Goal: Information Seeking & Learning: Learn about a topic

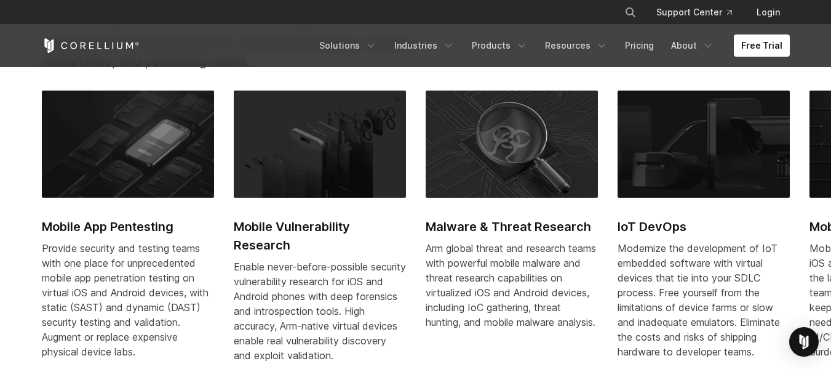
scroll to position [554, 0]
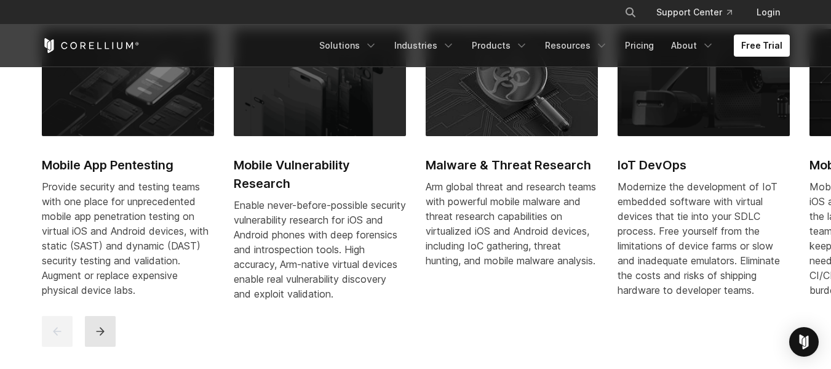
click at [108, 346] on button "next" at bounding box center [100, 331] width 31 height 31
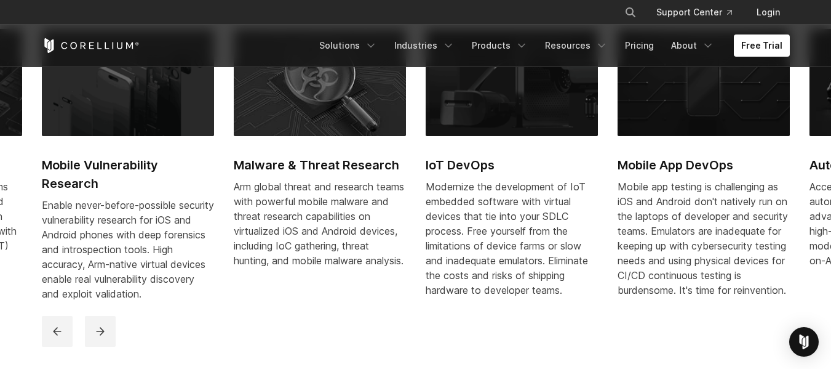
click at [657, 167] on h2 "Mobile App DevOps" at bounding box center [704, 165] width 172 height 18
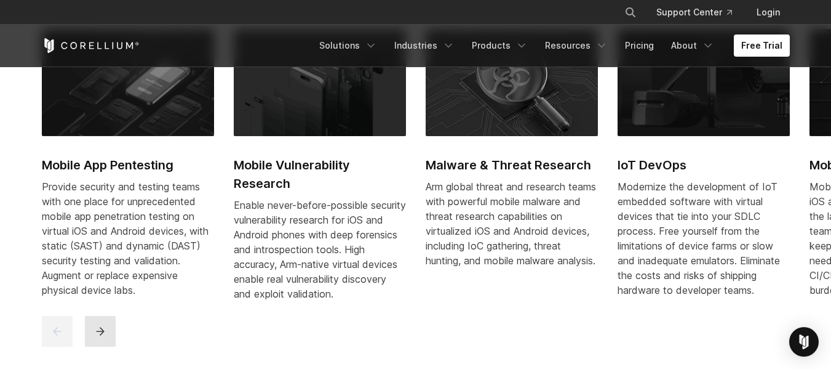
click at [94, 337] on icon "next" at bounding box center [100, 331] width 12 height 12
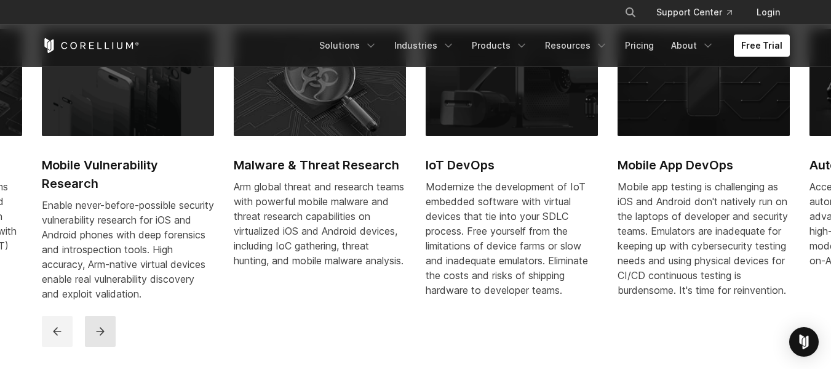
click at [94, 337] on icon "next" at bounding box center [100, 331] width 12 height 12
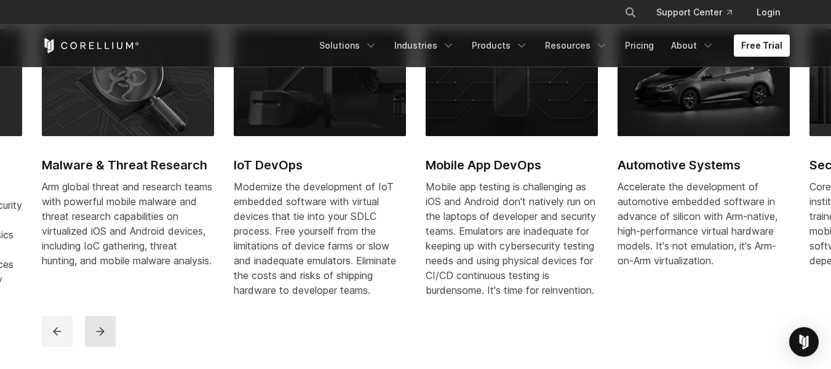
click at [94, 337] on icon "next" at bounding box center [100, 331] width 12 height 12
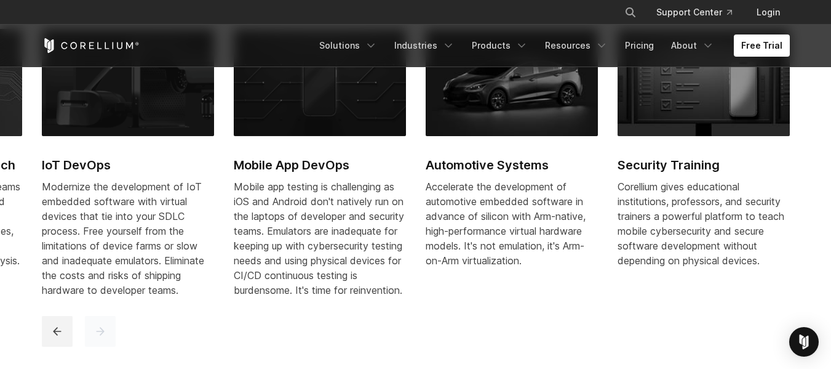
click at [94, 337] on icon "next" at bounding box center [100, 331] width 12 height 12
click at [674, 158] on h2 "Security Training" at bounding box center [704, 165] width 172 height 18
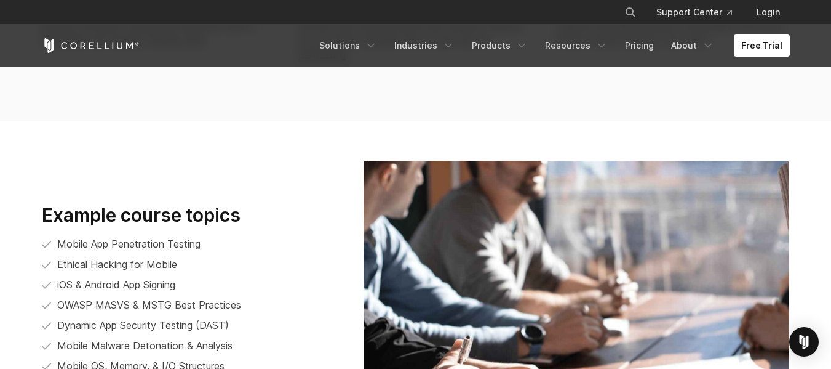
scroll to position [2585, 0]
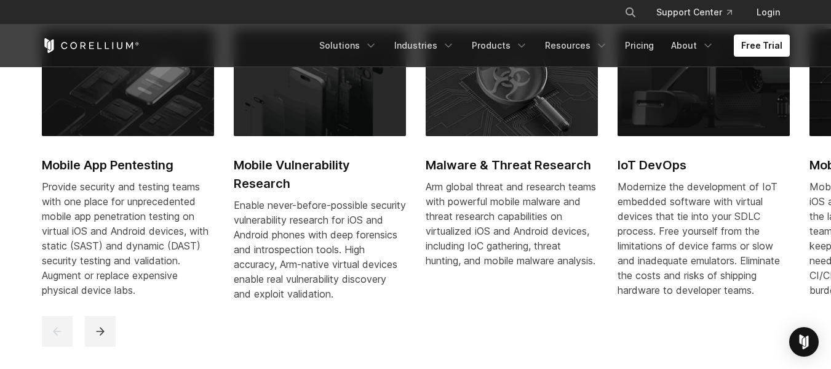
scroll to position [554, 0]
click at [100, 337] on icon "next" at bounding box center [100, 331] width 12 height 12
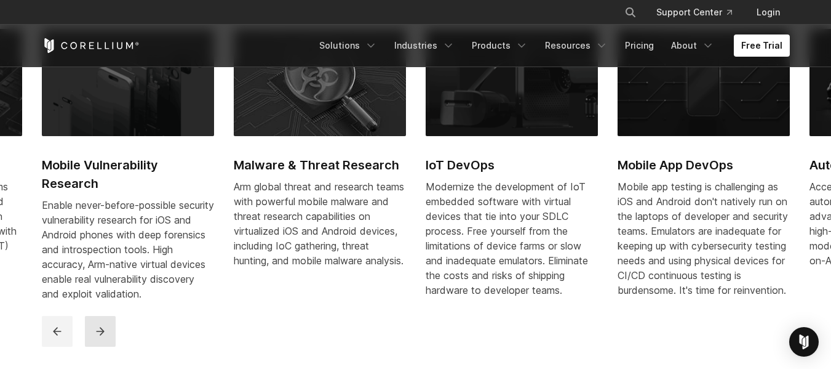
click at [100, 337] on icon "next" at bounding box center [100, 331] width 12 height 12
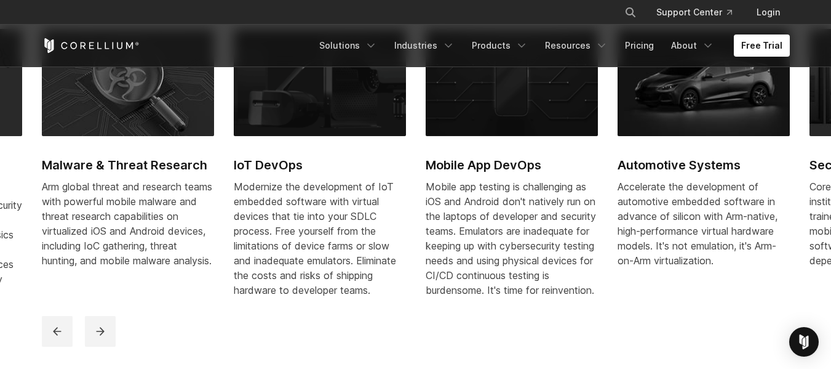
click at [467, 169] on h2 "Mobile App DevOps" at bounding box center [512, 165] width 172 height 18
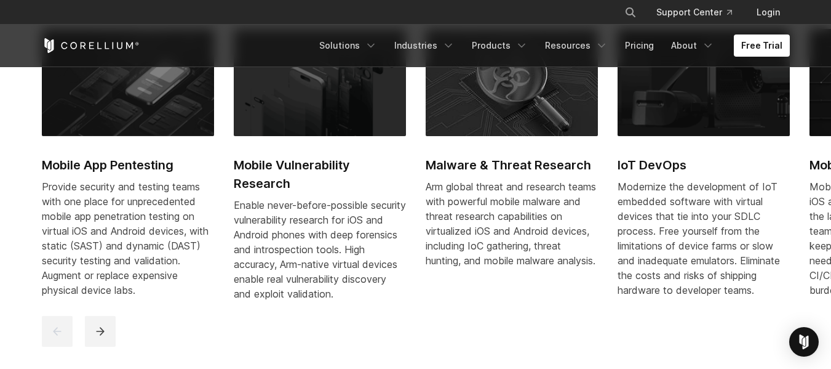
scroll to position [554, 0]
click at [139, 132] on img at bounding box center [128, 82] width 172 height 107
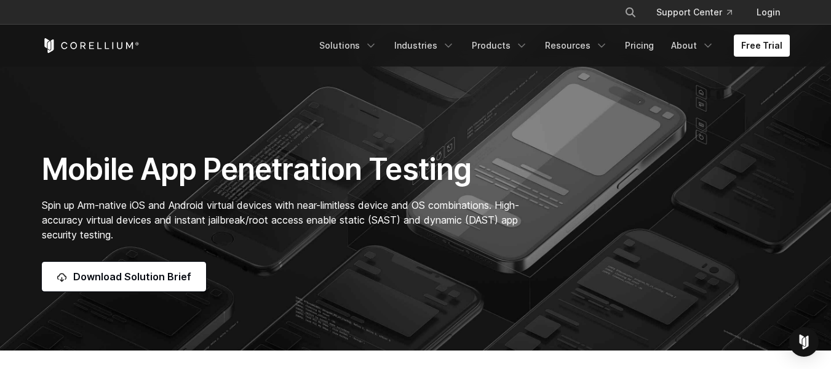
scroll to position [185, 0]
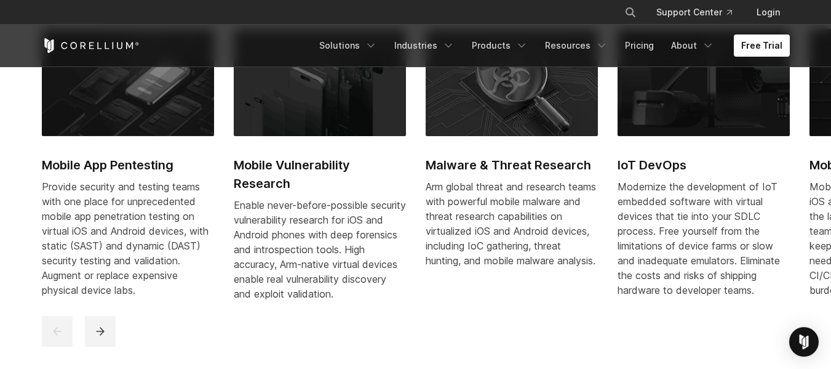
click at [304, 163] on h2 "Mobile Vulnerability Research" at bounding box center [320, 174] width 172 height 37
click at [668, 166] on h2 "IoT DevOps" at bounding box center [704, 165] width 172 height 18
click at [343, 167] on h2 "Mobile Vulnerability Research" at bounding box center [320, 174] width 172 height 37
click at [106, 343] on button "next" at bounding box center [100, 331] width 31 height 31
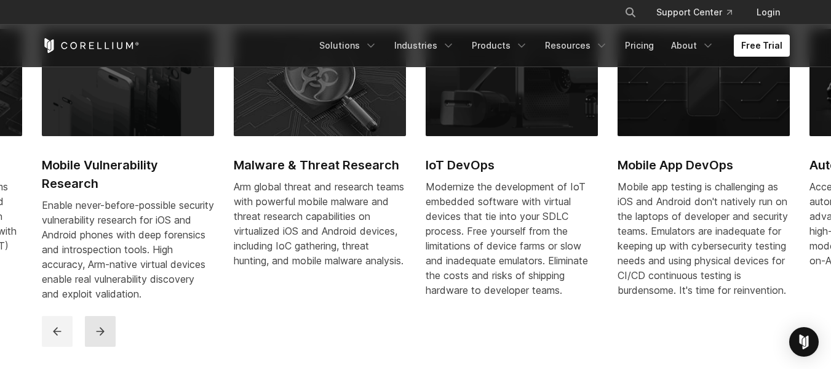
click at [87, 336] on button "next" at bounding box center [100, 331] width 31 height 31
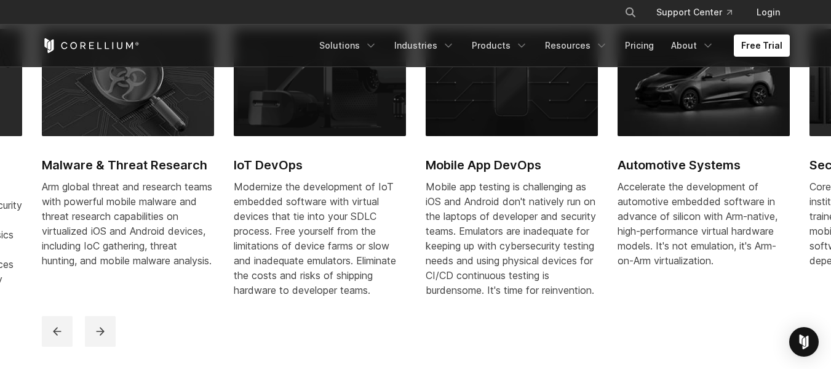
click at [526, 167] on h2 "Mobile App DevOps" at bounding box center [512, 165] width 172 height 18
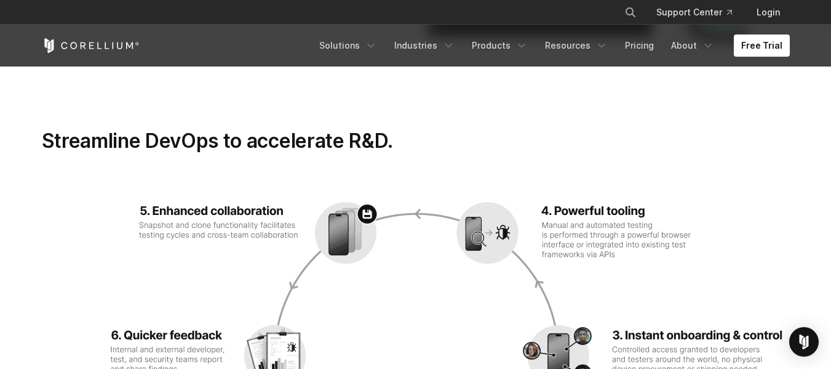
scroll to position [1415, 0]
